Goal: Task Accomplishment & Management: Manage account settings

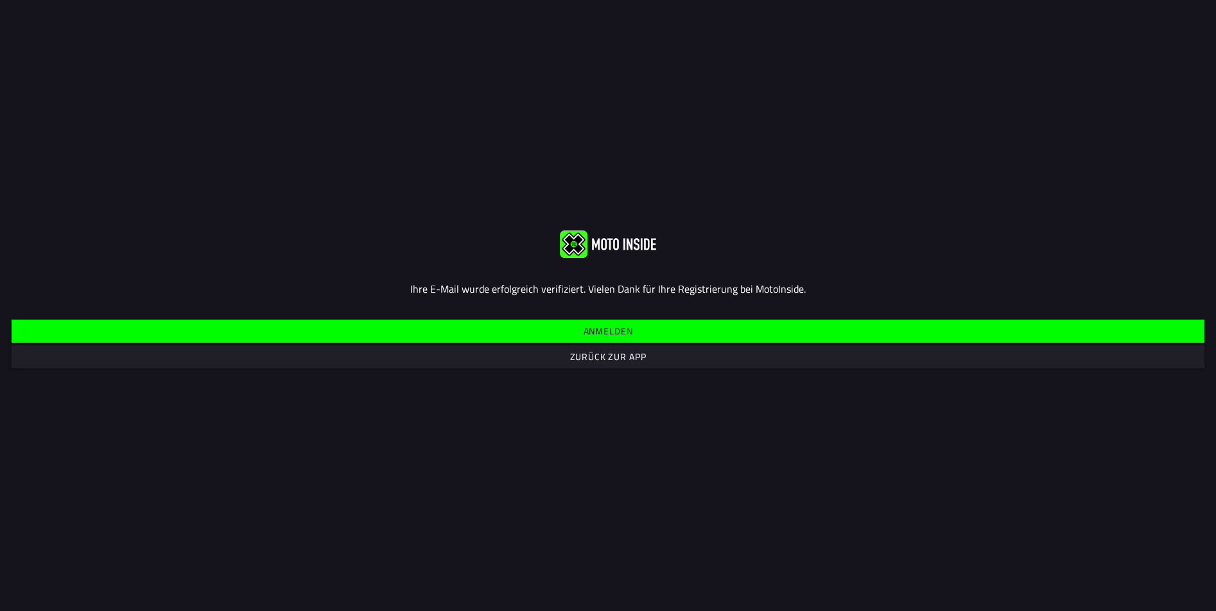
click at [0, 0] on slot "Zurück zur App" at bounding box center [0, 0] width 0 height 0
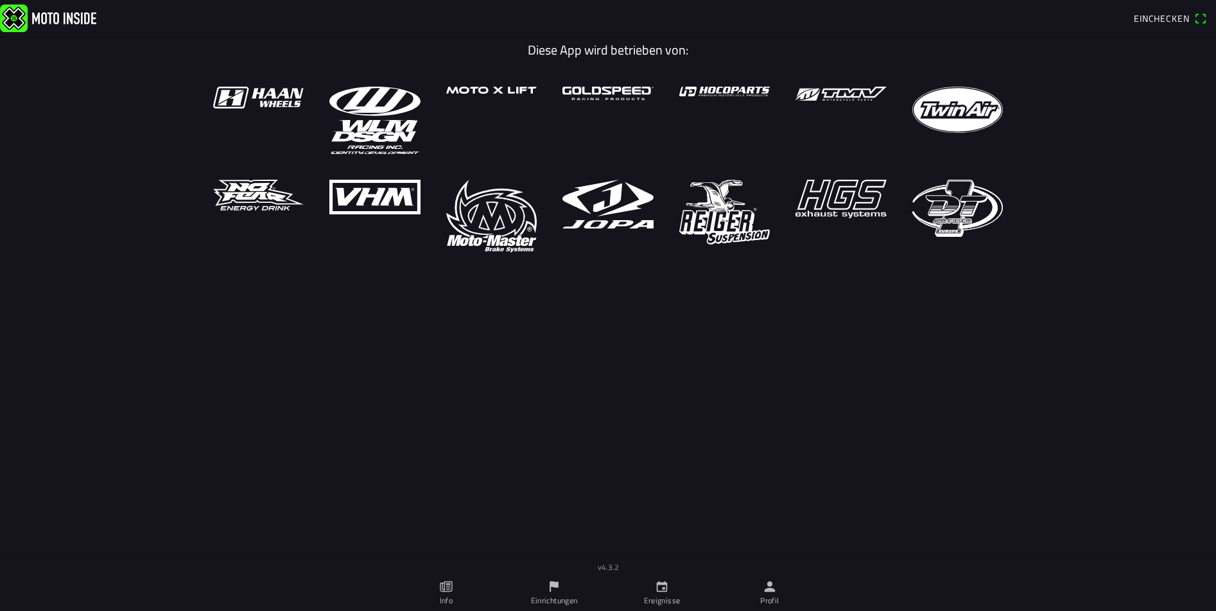
click at [1174, 17] on span "Einchecken" at bounding box center [1161, 18] width 55 height 13
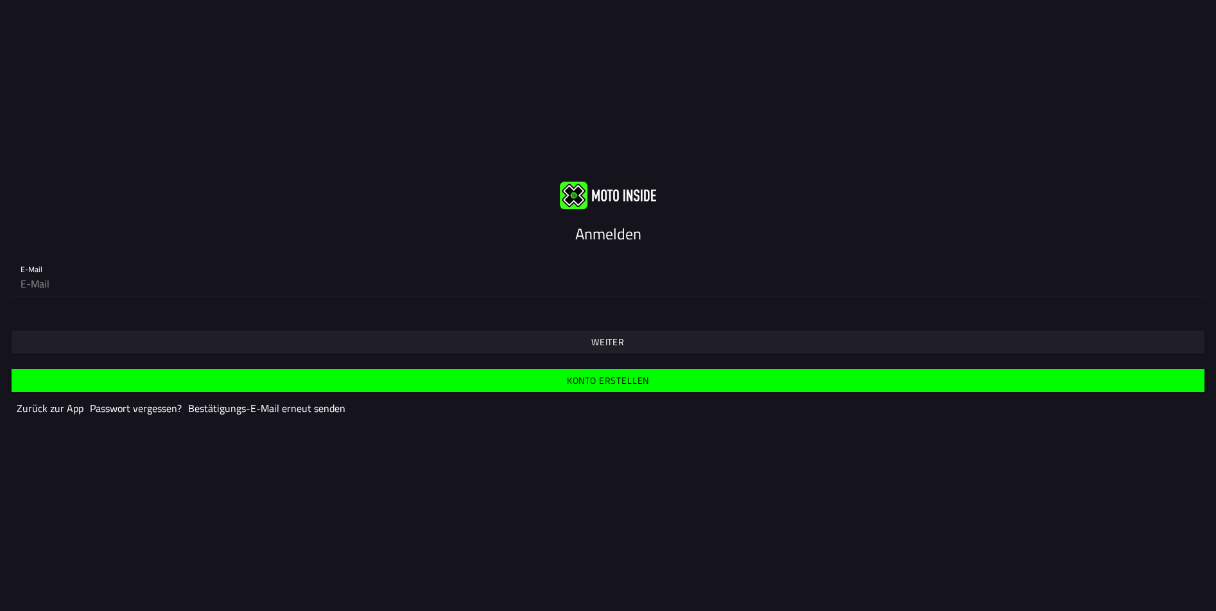
click at [0, 0] on slot "Weiter" at bounding box center [0, 0] width 0 height 0
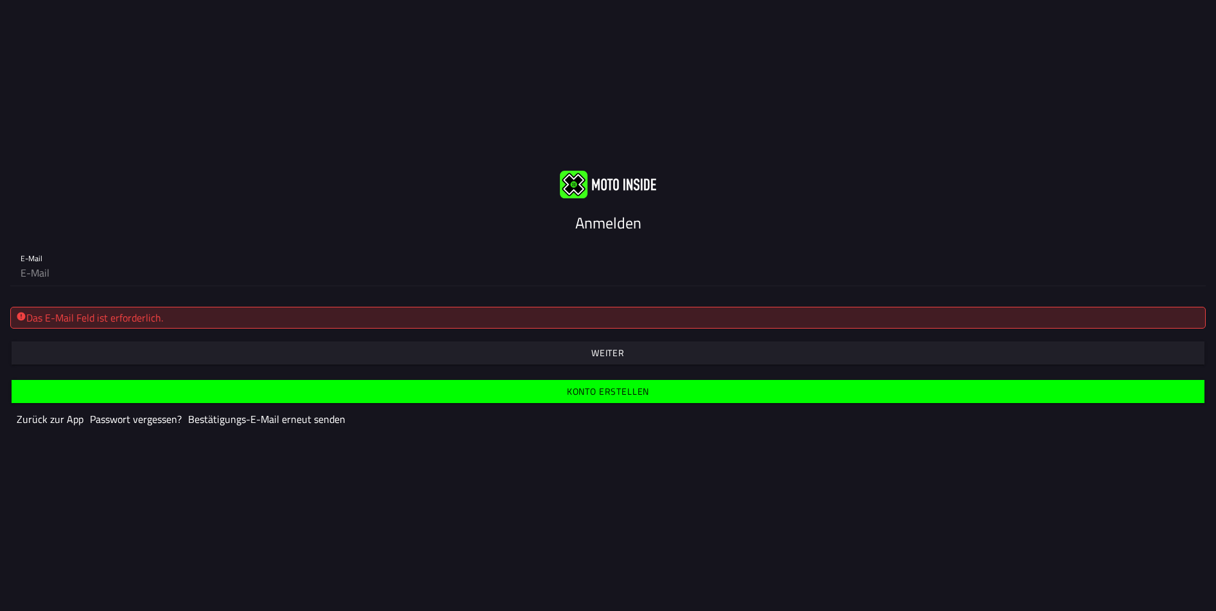
click at [478, 317] on div "Das E-Mail Feld ist erforderlich." at bounding box center [608, 317] width 1184 height 15
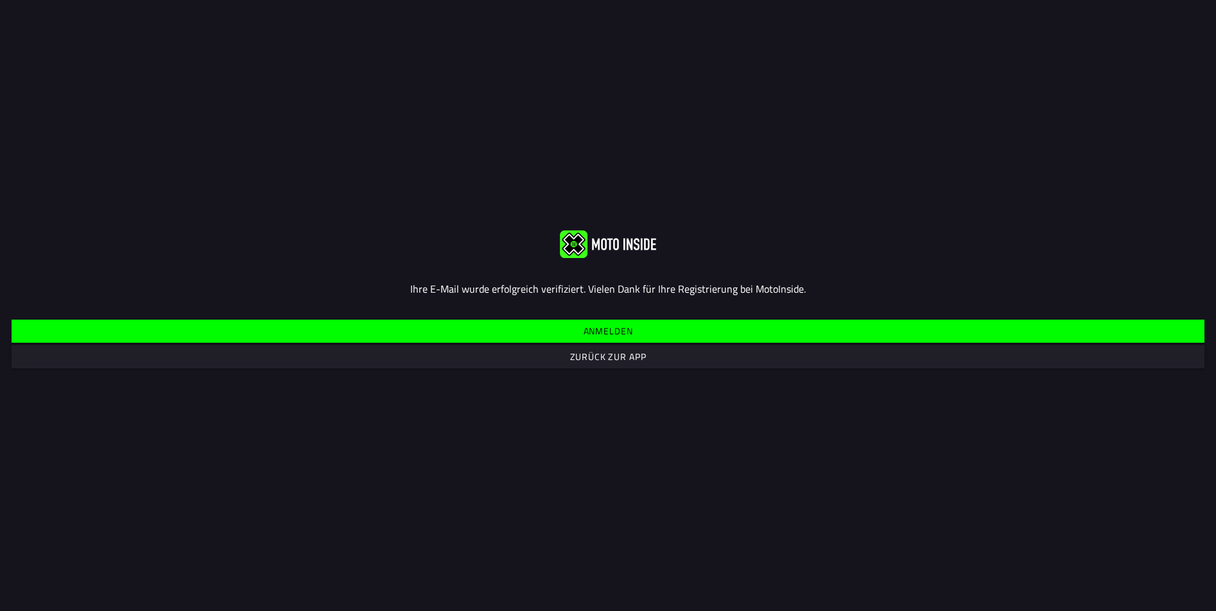
click at [675, 326] on span "Anmelden" at bounding box center [607, 331] width 1173 height 23
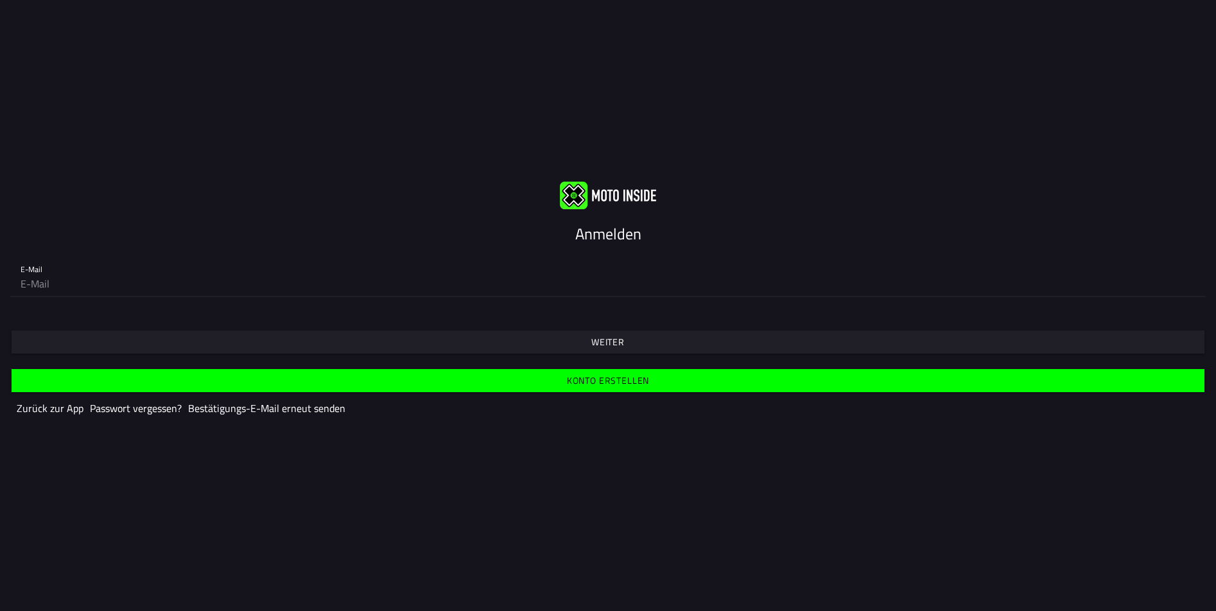
click at [607, 280] on input "email" at bounding box center [608, 284] width 1175 height 26
type input "[PERSON_NAME][EMAIL_ADDRESS][DOMAIN_NAME]"
click at [0, 0] on slot "Weiter" at bounding box center [0, 0] width 0 height 0
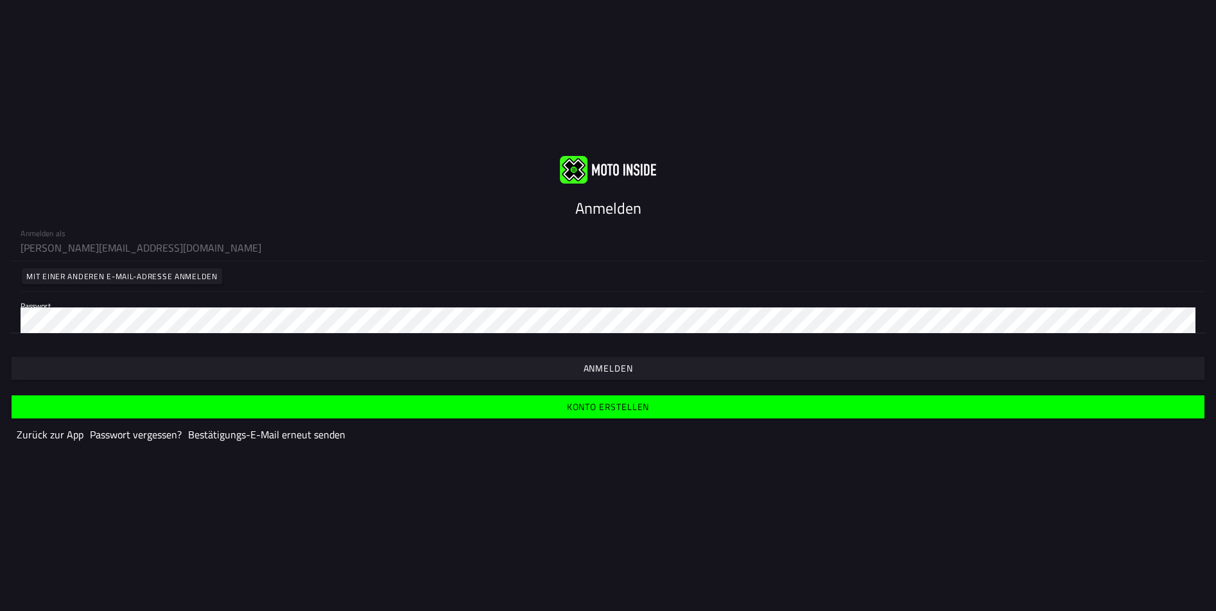
click at [560, 365] on span "button" at bounding box center [607, 368] width 1173 height 23
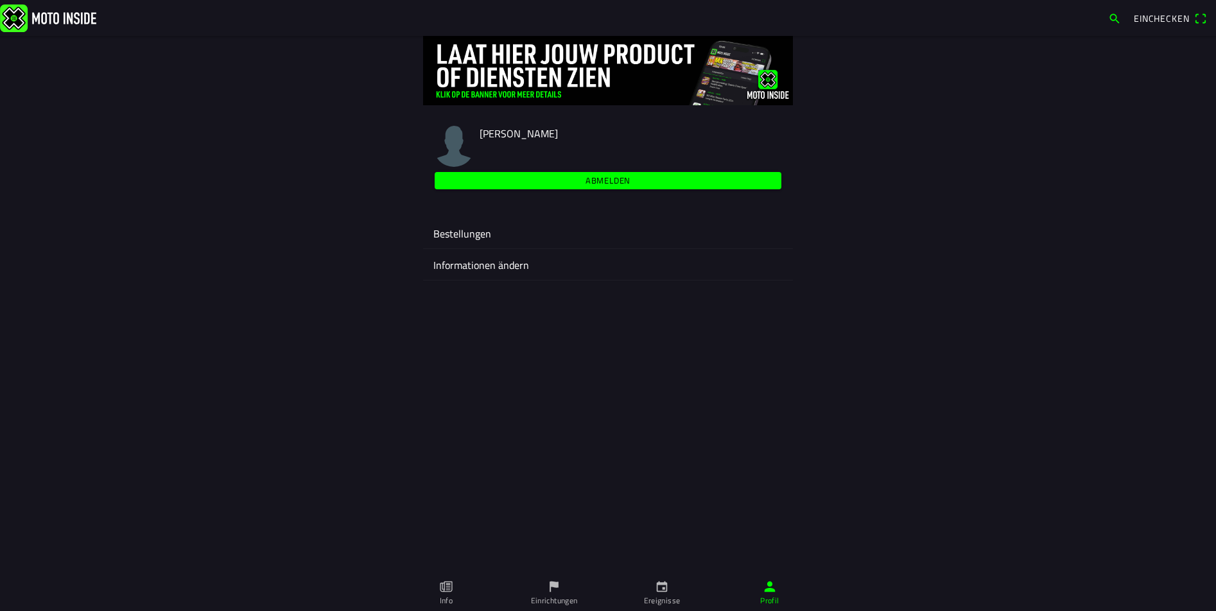
click at [560, 229] on ion-label "Bestellungen" at bounding box center [607, 233] width 349 height 15
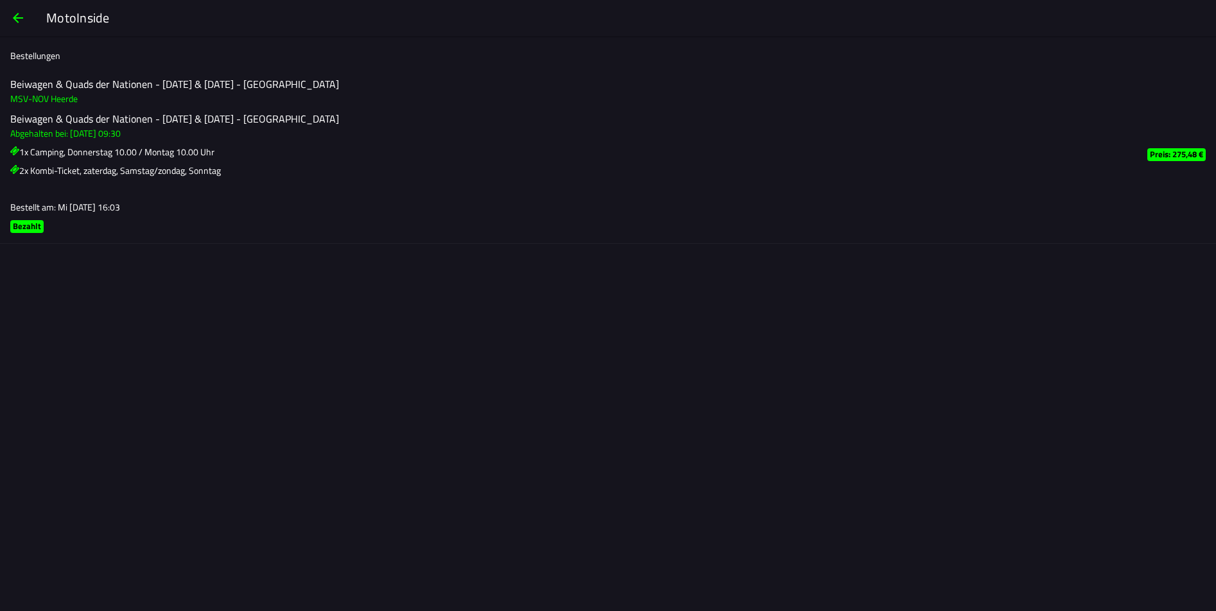
click at [15, 17] on span "button" at bounding box center [17, 18] width 15 height 31
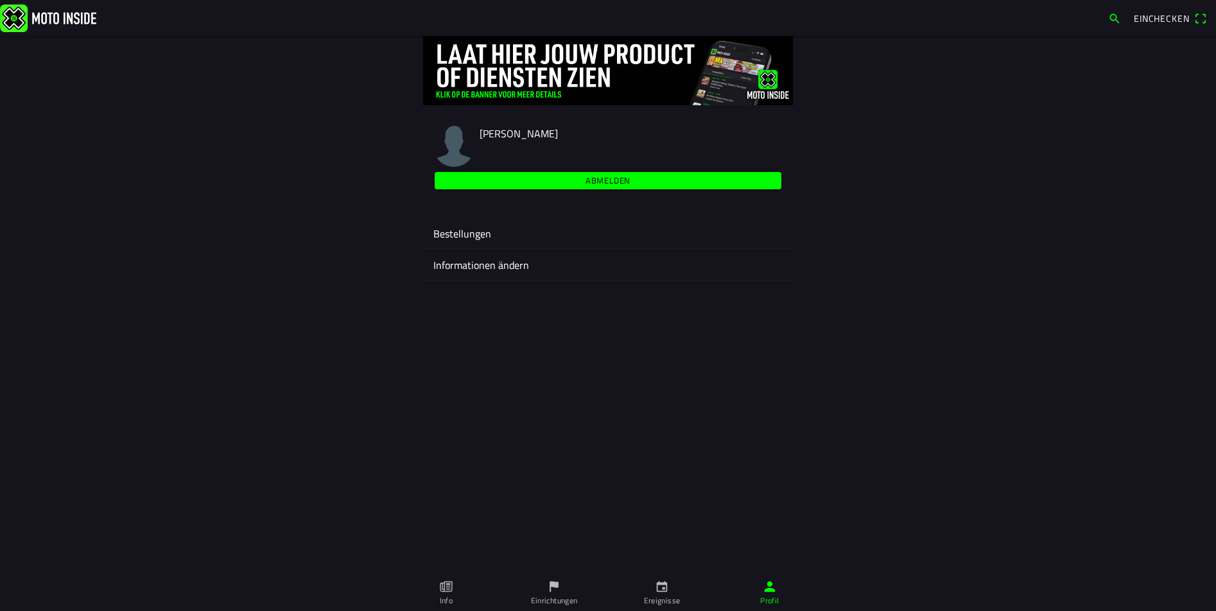
click at [475, 229] on ion-label "Bestellungen" at bounding box center [607, 233] width 349 height 15
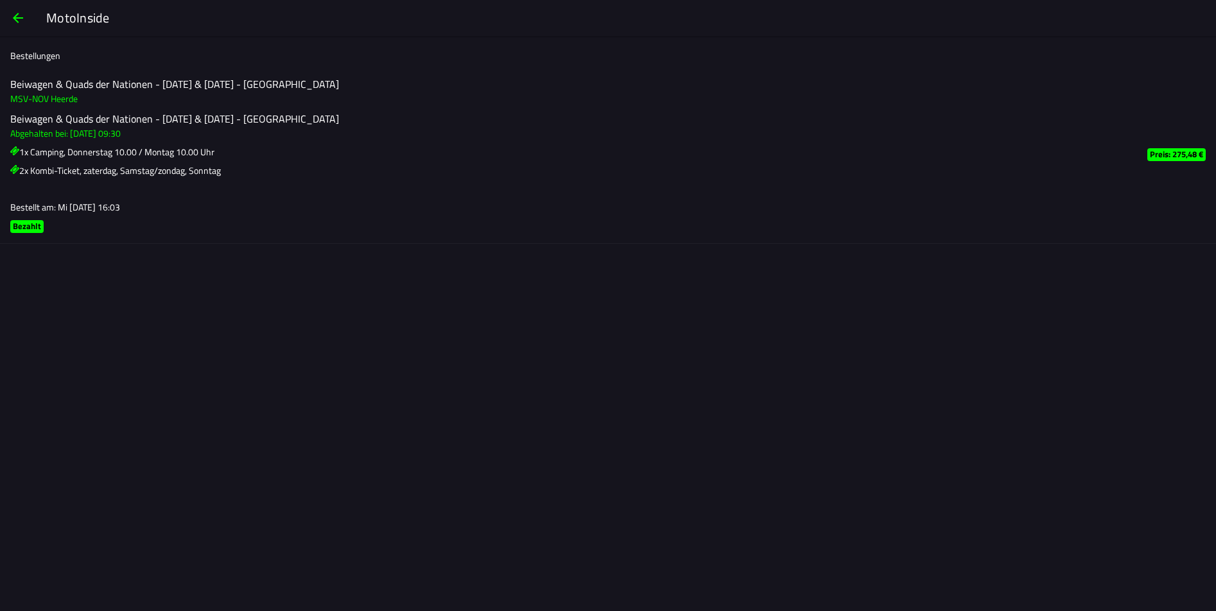
click at [0, 0] on slot "Bezahlt" at bounding box center [0, 0] width 0 height 0
click at [20, 21] on span "button" at bounding box center [17, 18] width 15 height 31
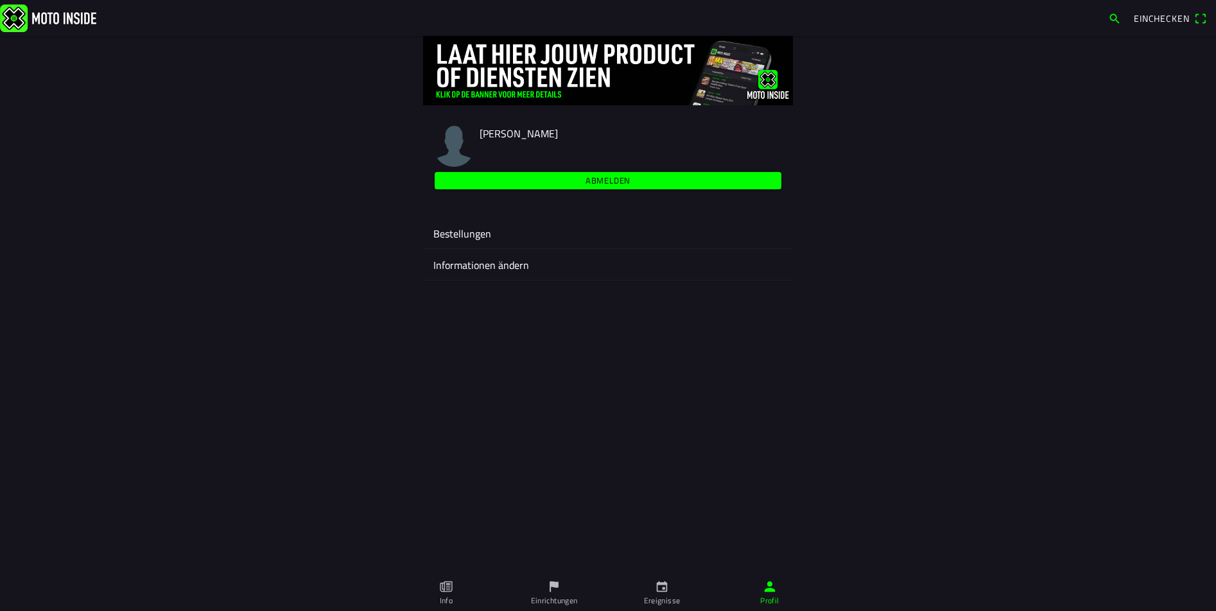
click at [453, 592] on link "Info" at bounding box center [446, 593] width 108 height 36
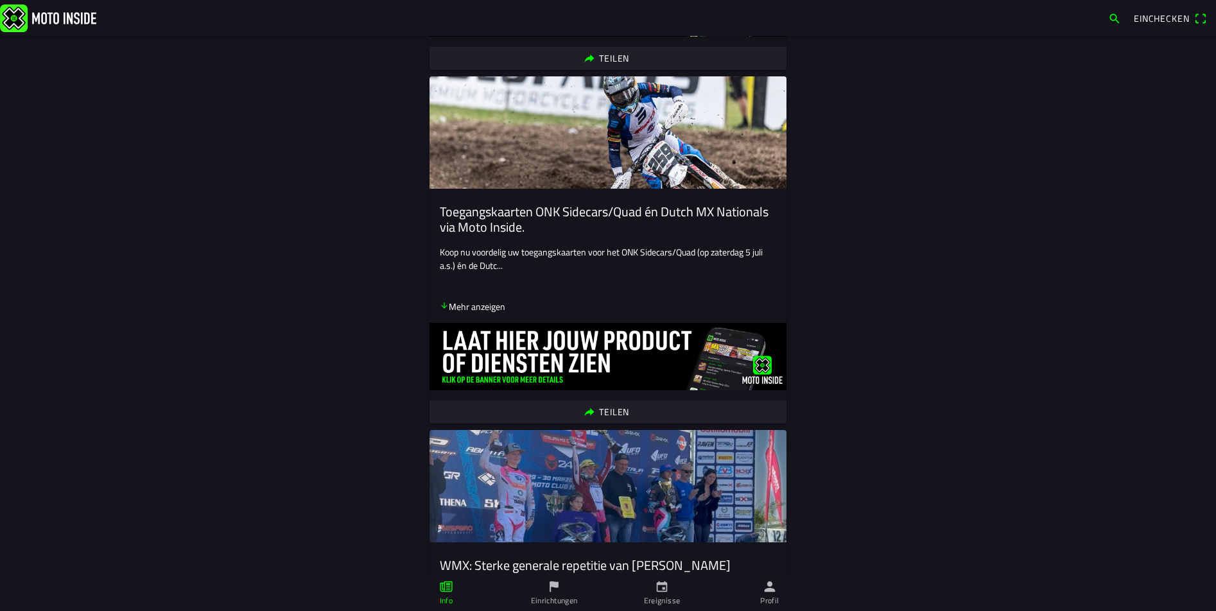
scroll to position [514, 0]
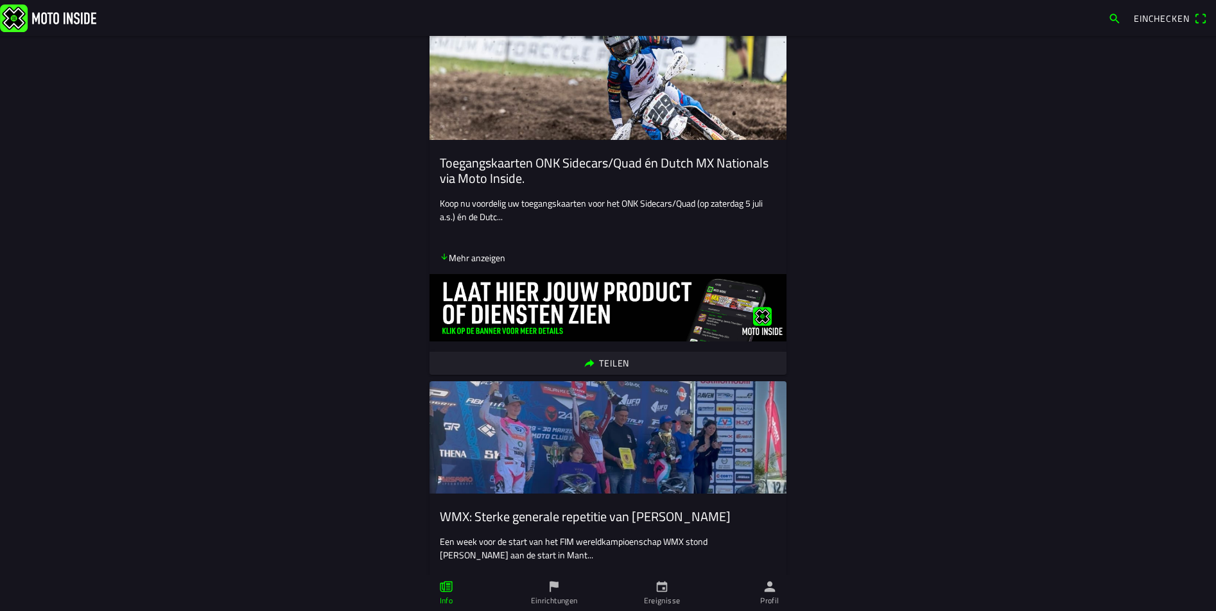
click at [770, 592] on icon "Person" at bounding box center [770, 587] width 11 height 11
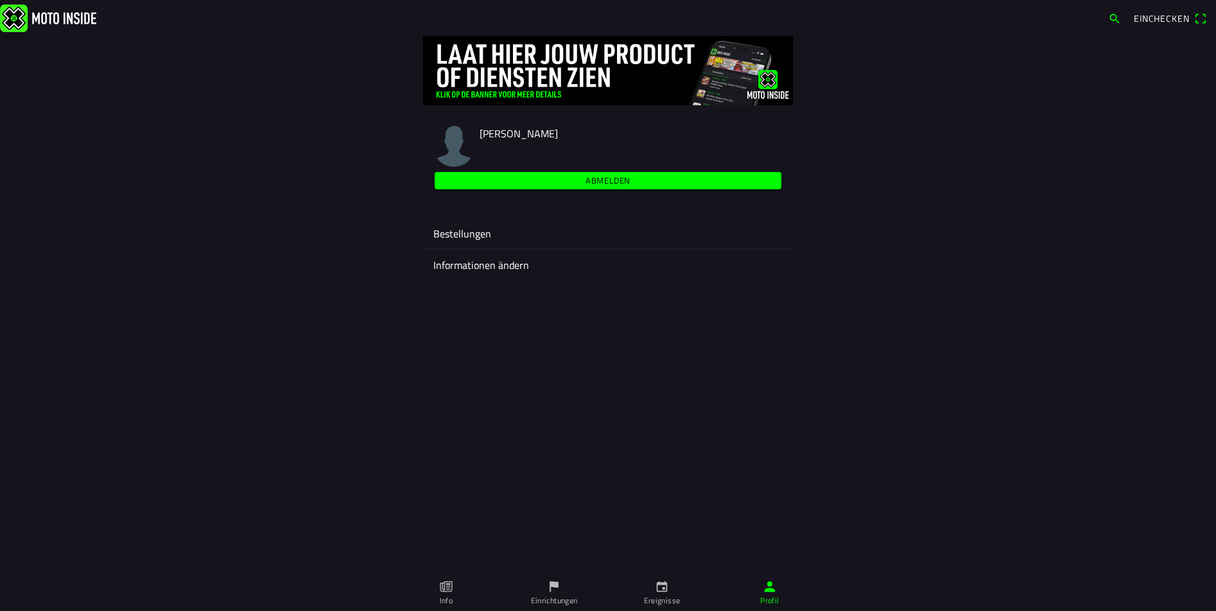
click at [659, 587] on icon "Kalender" at bounding box center [662, 587] width 14 height 14
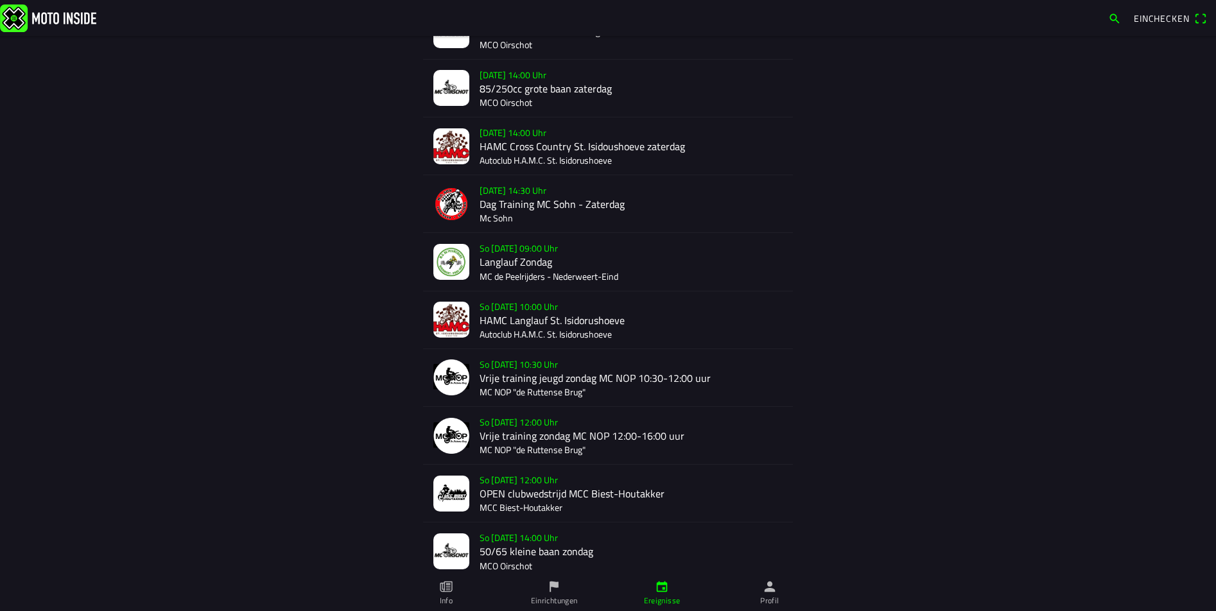
scroll to position [658, 0]
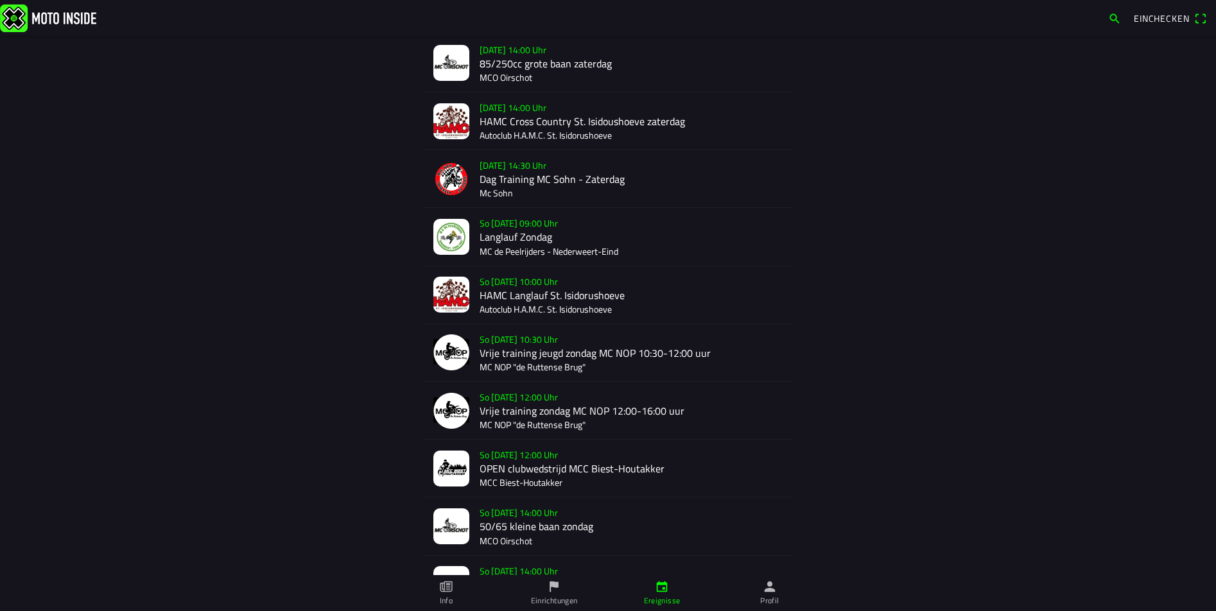
click at [762, 593] on link "Profil" at bounding box center [770, 593] width 108 height 36
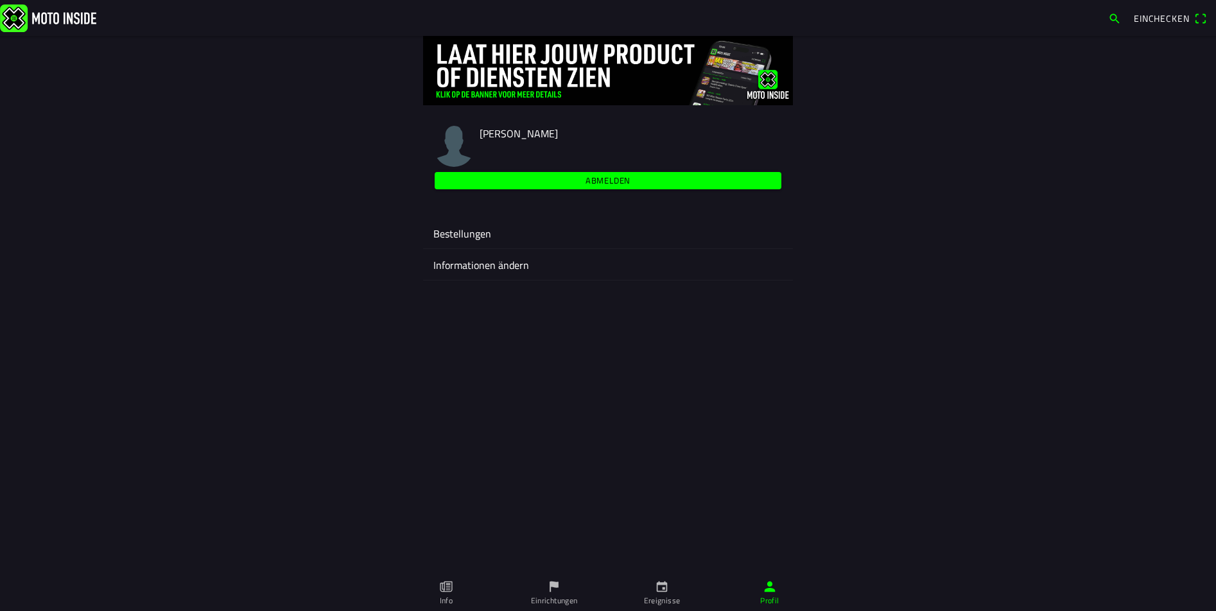
click at [1203, 17] on span "Einchecken" at bounding box center [1170, 18] width 73 height 21
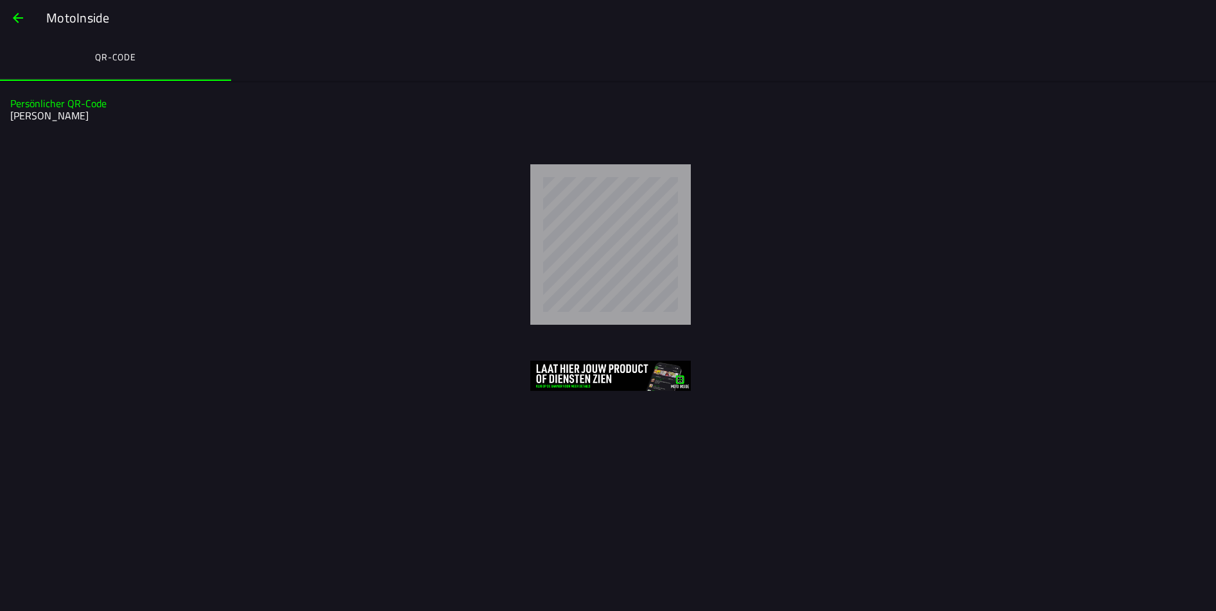
drag, startPoint x: 707, startPoint y: 207, endPoint x: 472, endPoint y: 203, distance: 235.0
click at [472, 203] on div at bounding box center [610, 244] width 1190 height 161
drag, startPoint x: 523, startPoint y: 238, endPoint x: 1019, endPoint y: 106, distance: 514.0
click at [1019, 106] on h1 "Persönlicher QR-Code" at bounding box center [606, 104] width 1192 height 12
